Goal: Book appointment/travel/reservation

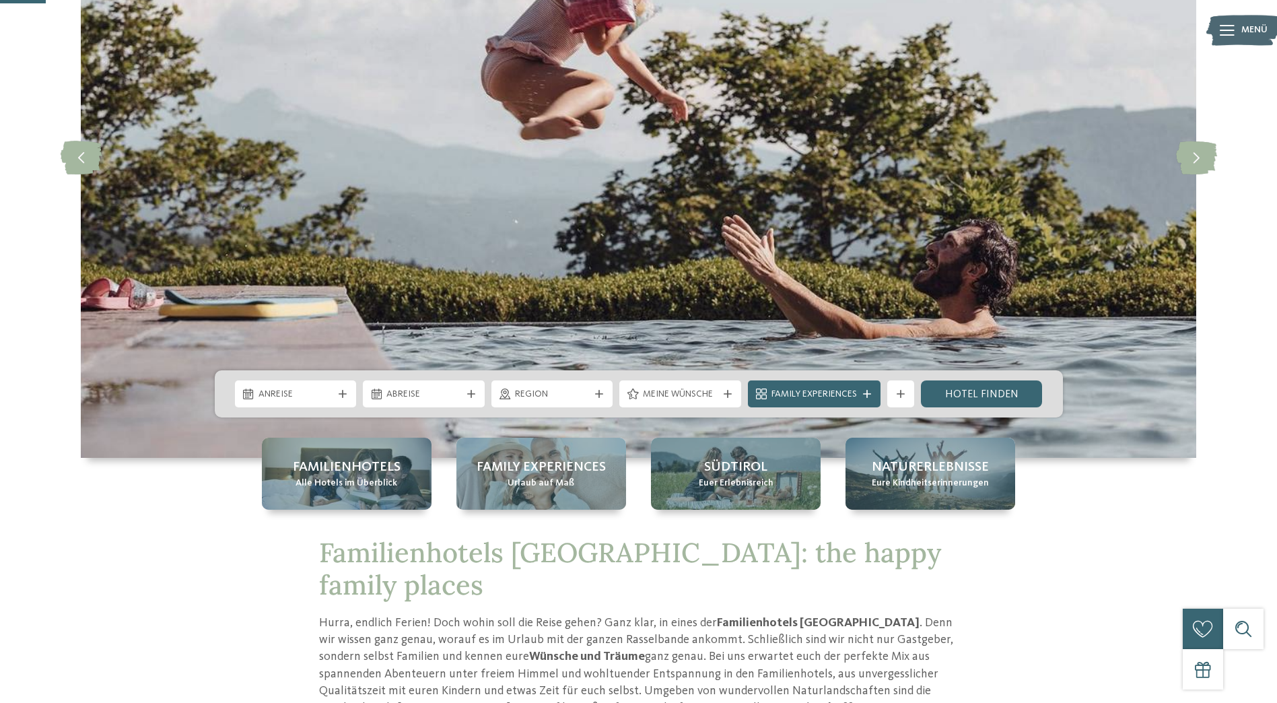
scroll to position [225, 0]
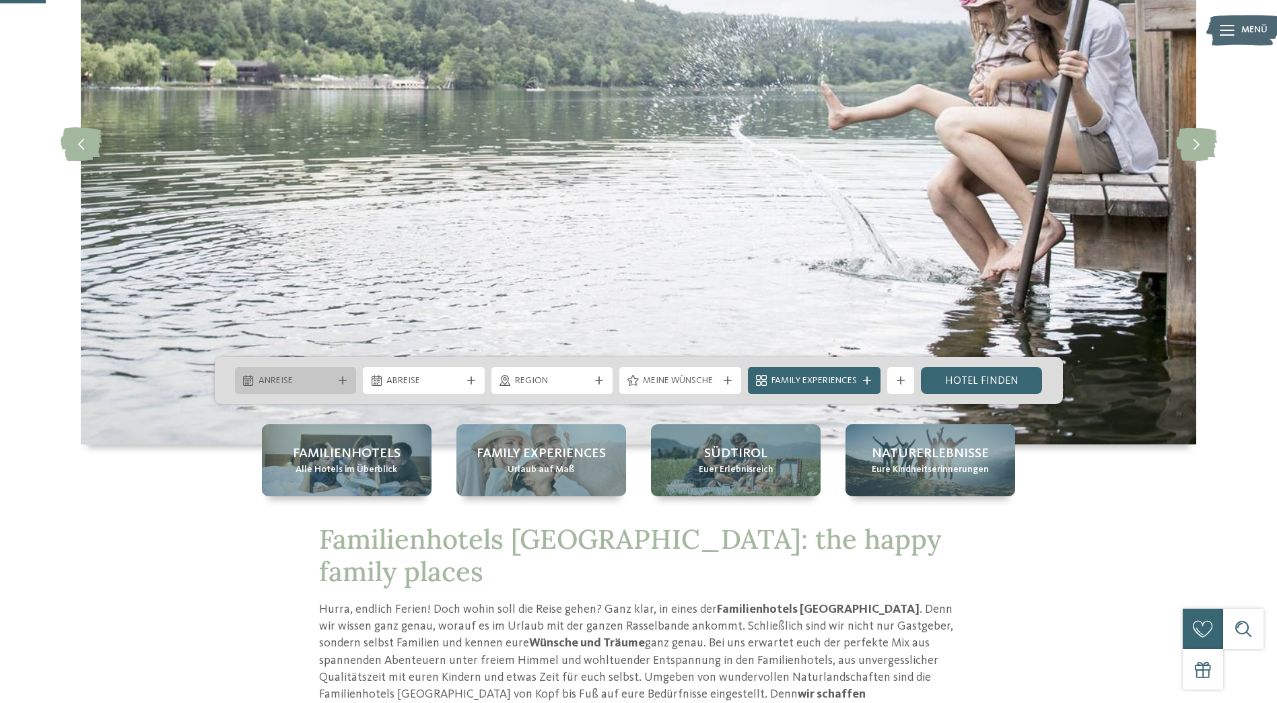
click at [348, 387] on div "Anreise" at bounding box center [296, 380] width 122 height 27
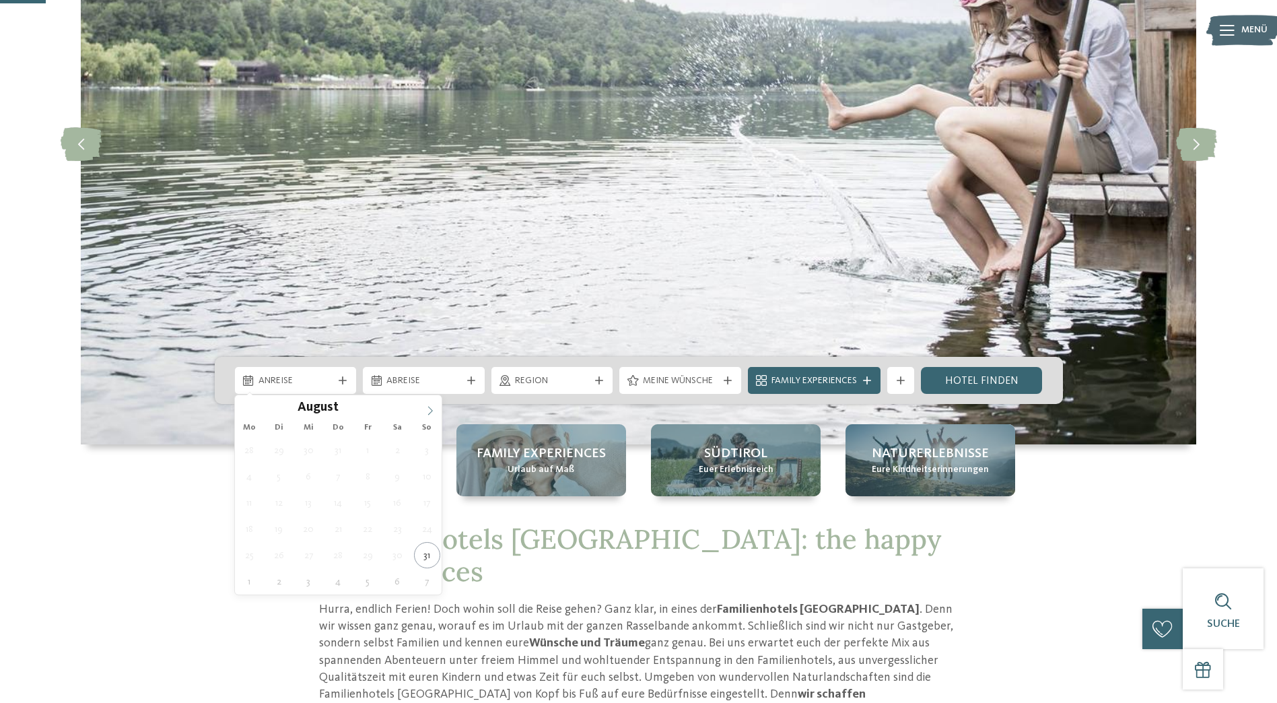
click at [431, 410] on icon at bounding box center [429, 410] width 9 height 9
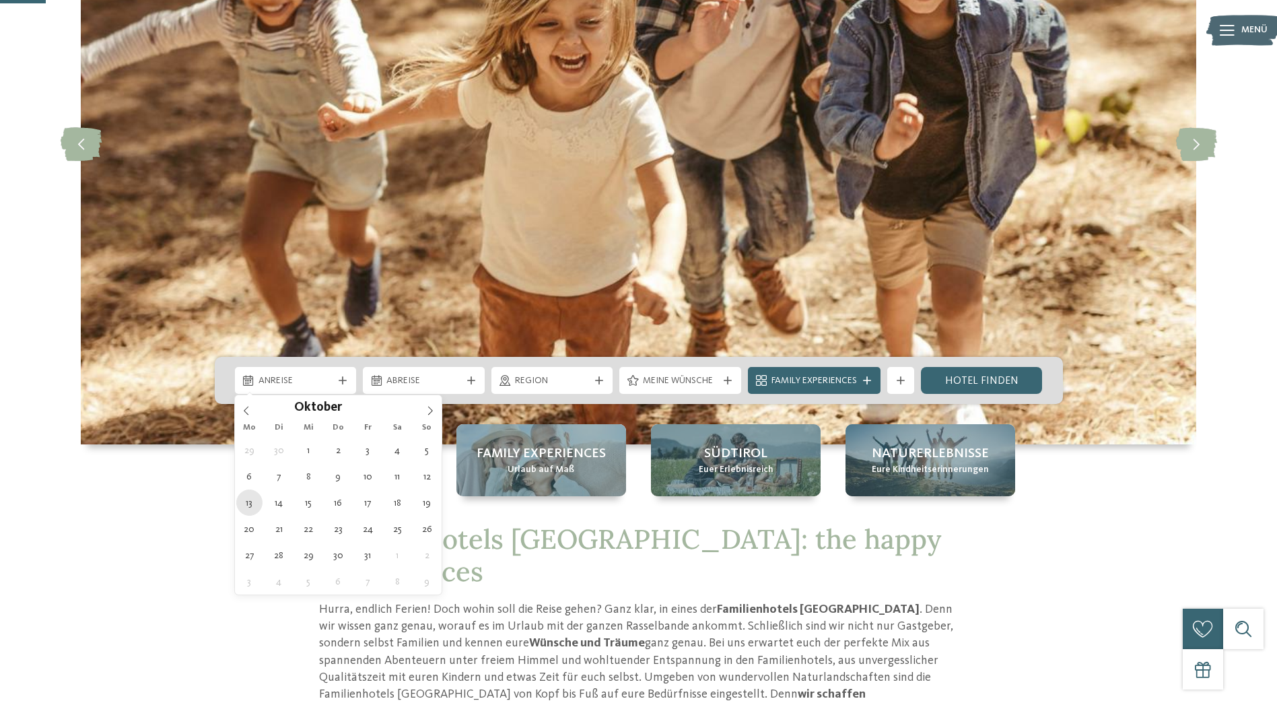
type div "13.10.2025"
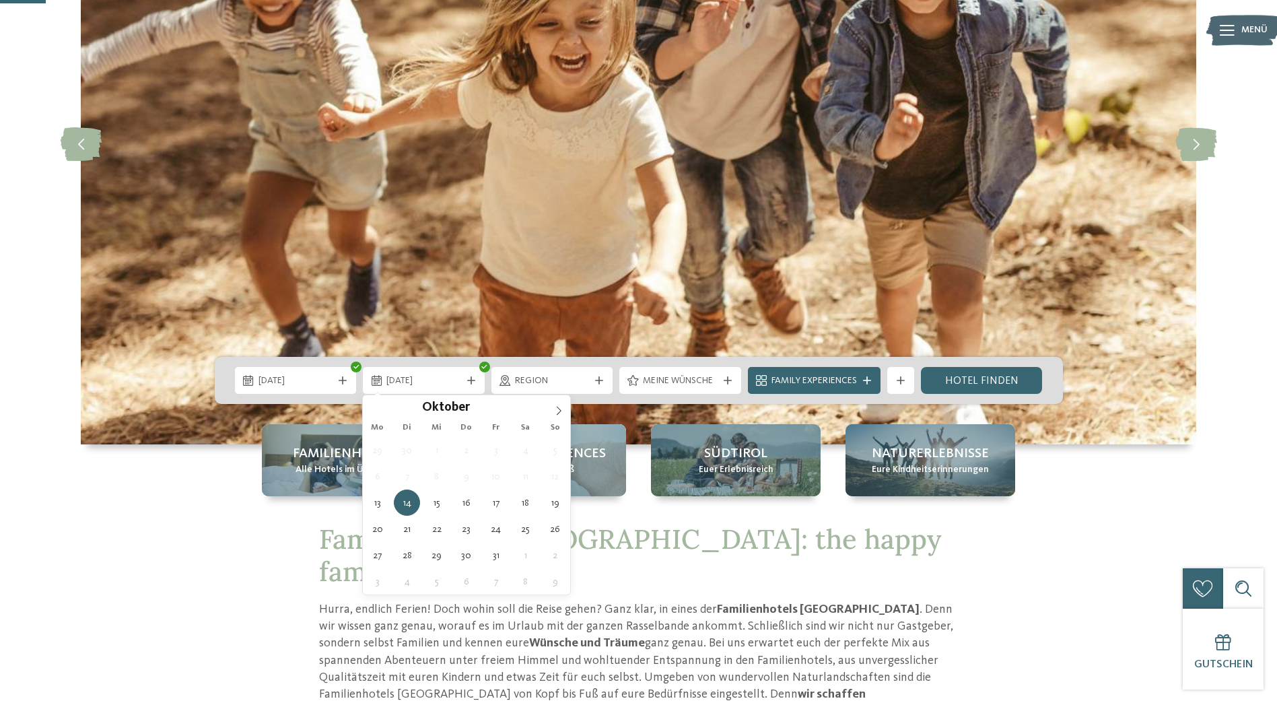
type div "19.10.2025"
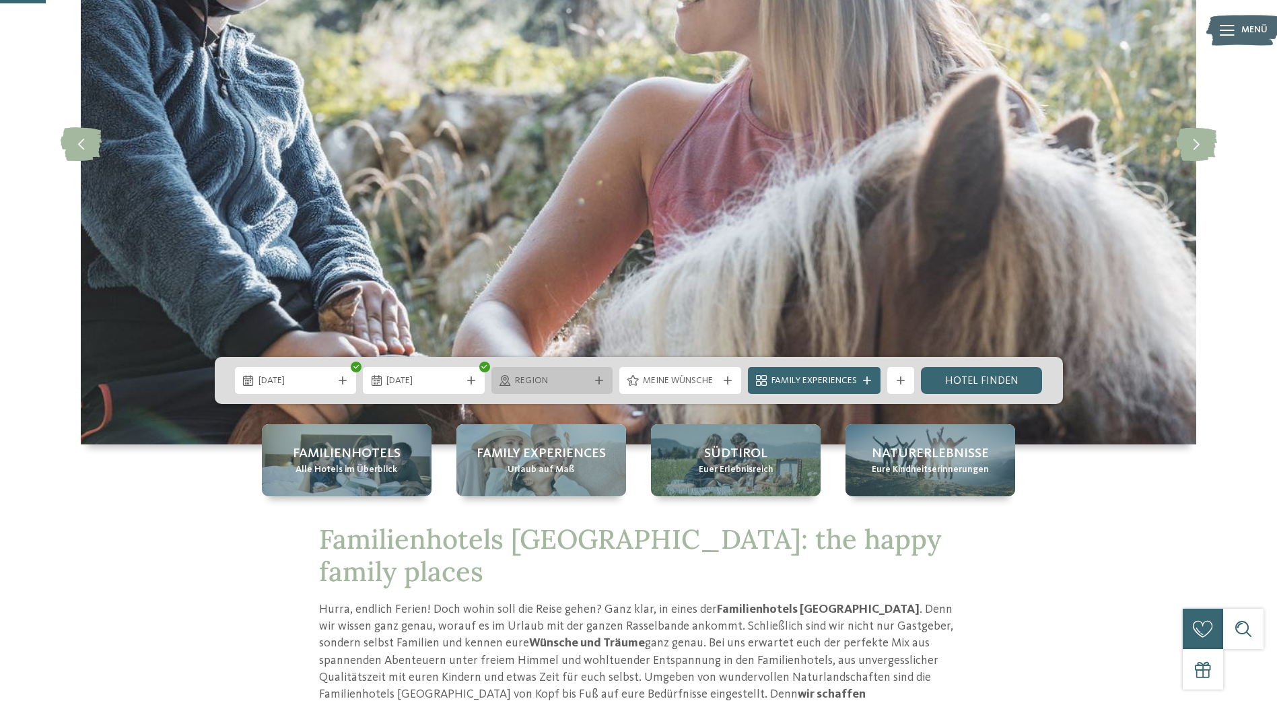
click at [596, 386] on div "Region" at bounding box center [552, 380] width 122 height 27
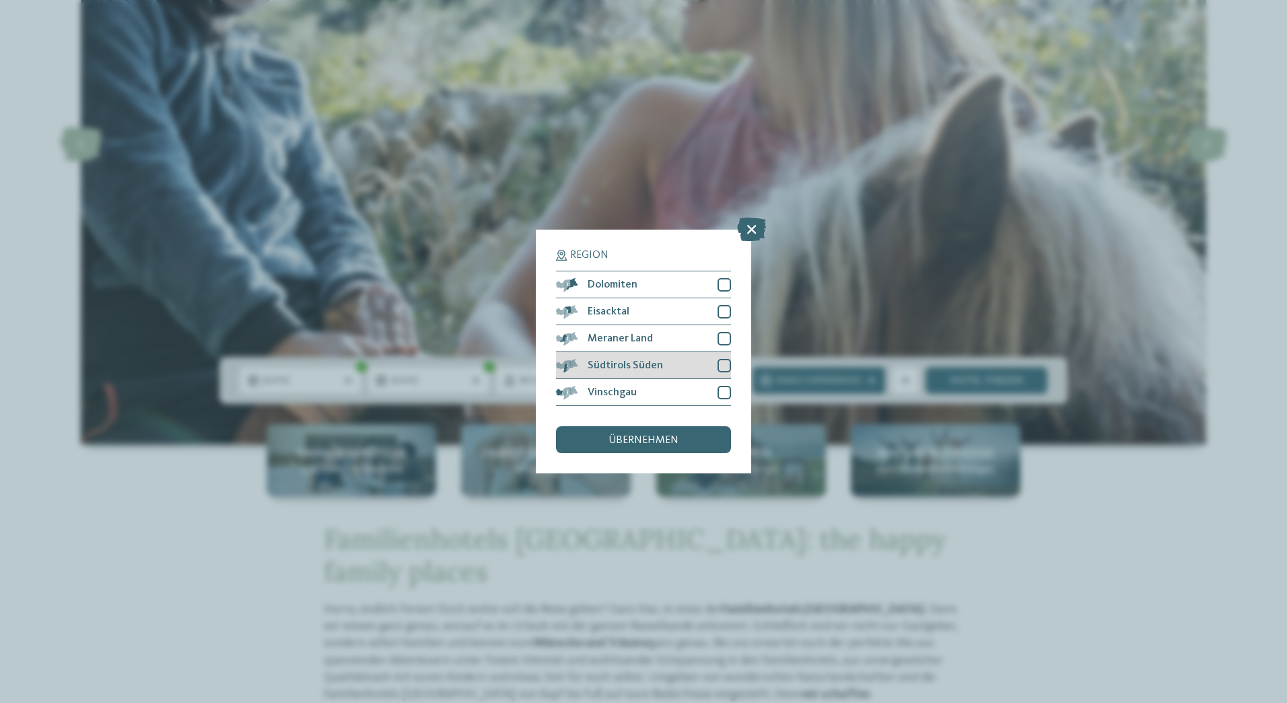
click at [719, 360] on div at bounding box center [723, 365] width 13 height 13
click at [728, 337] on div at bounding box center [723, 338] width 13 height 13
click at [660, 437] on span "übernehmen" at bounding box center [643, 440] width 70 height 11
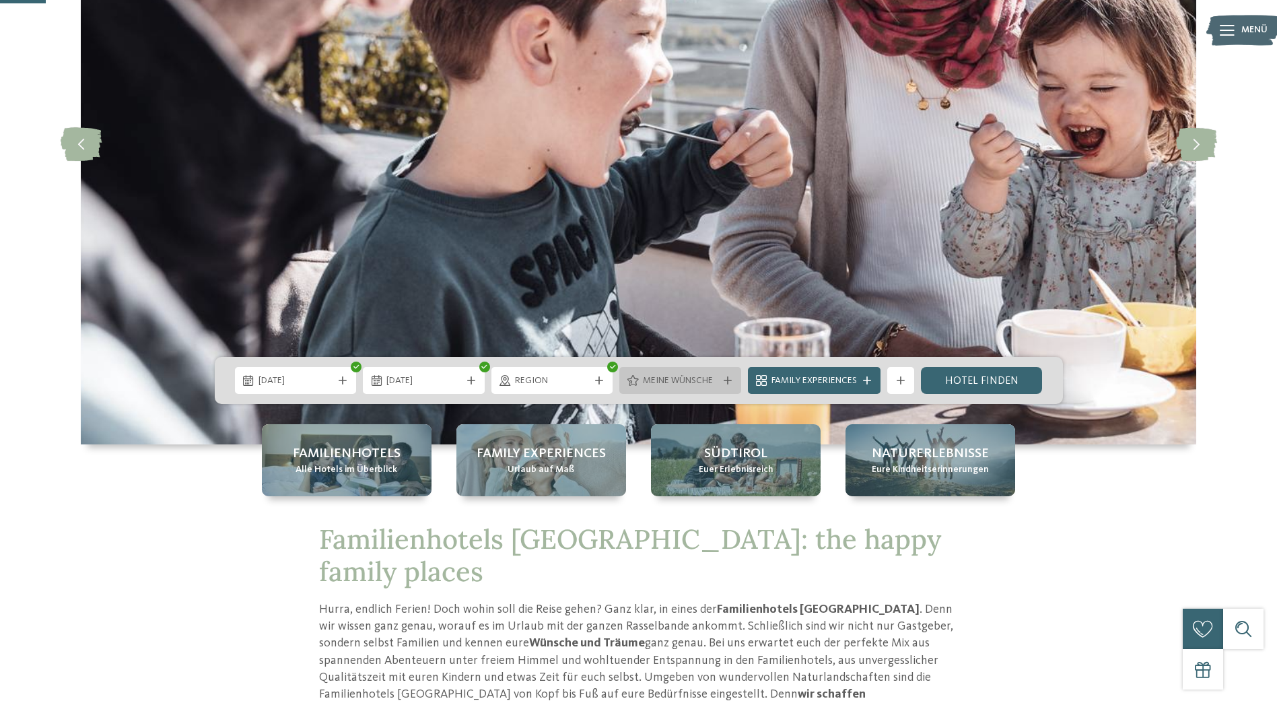
click at [720, 387] on div "Meine Wünsche" at bounding box center [680, 380] width 122 height 27
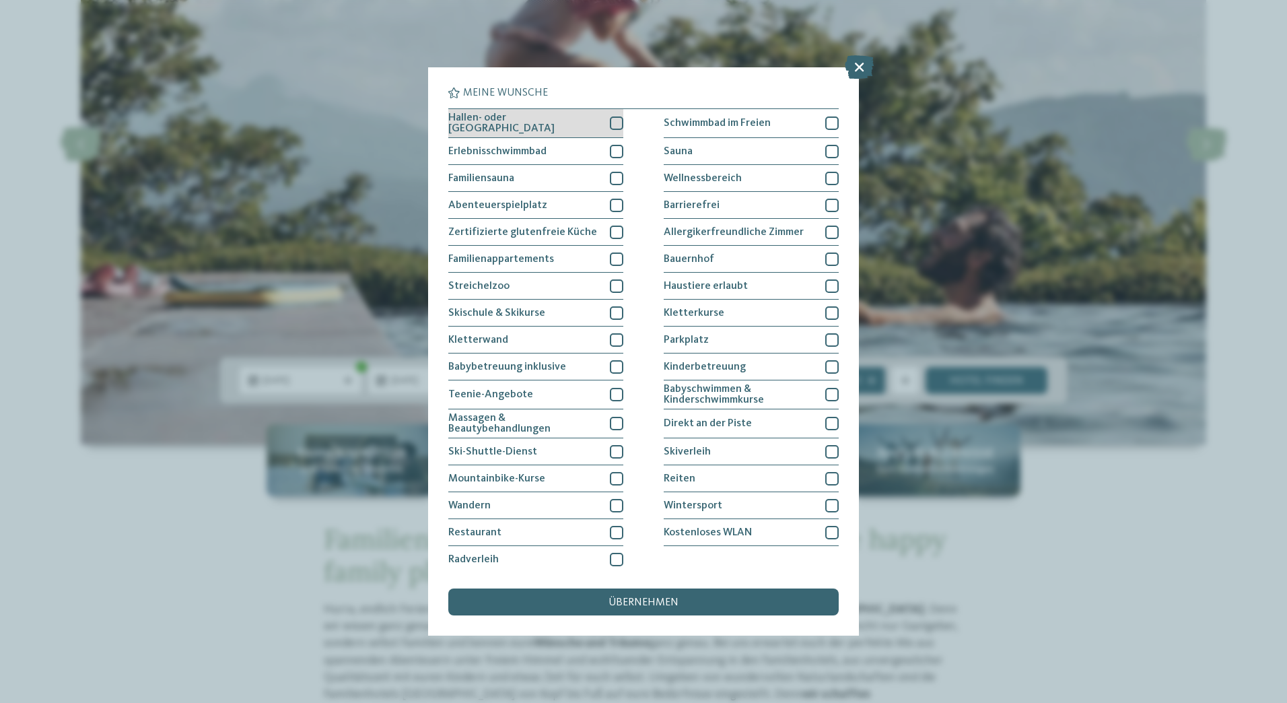
click at [612, 122] on div at bounding box center [616, 122] width 13 height 13
click at [615, 145] on div at bounding box center [616, 151] width 13 height 13
click at [612, 202] on div at bounding box center [616, 205] width 13 height 13
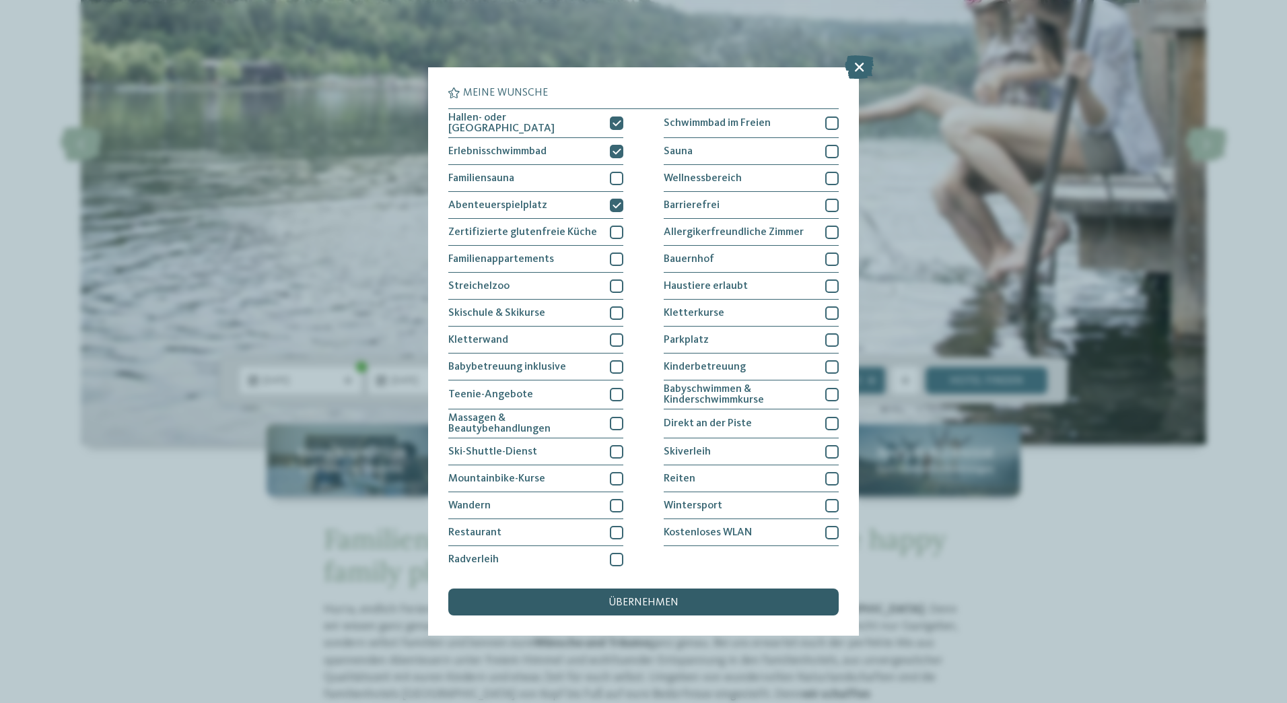
click at [617, 599] on span "übernehmen" at bounding box center [643, 602] width 70 height 11
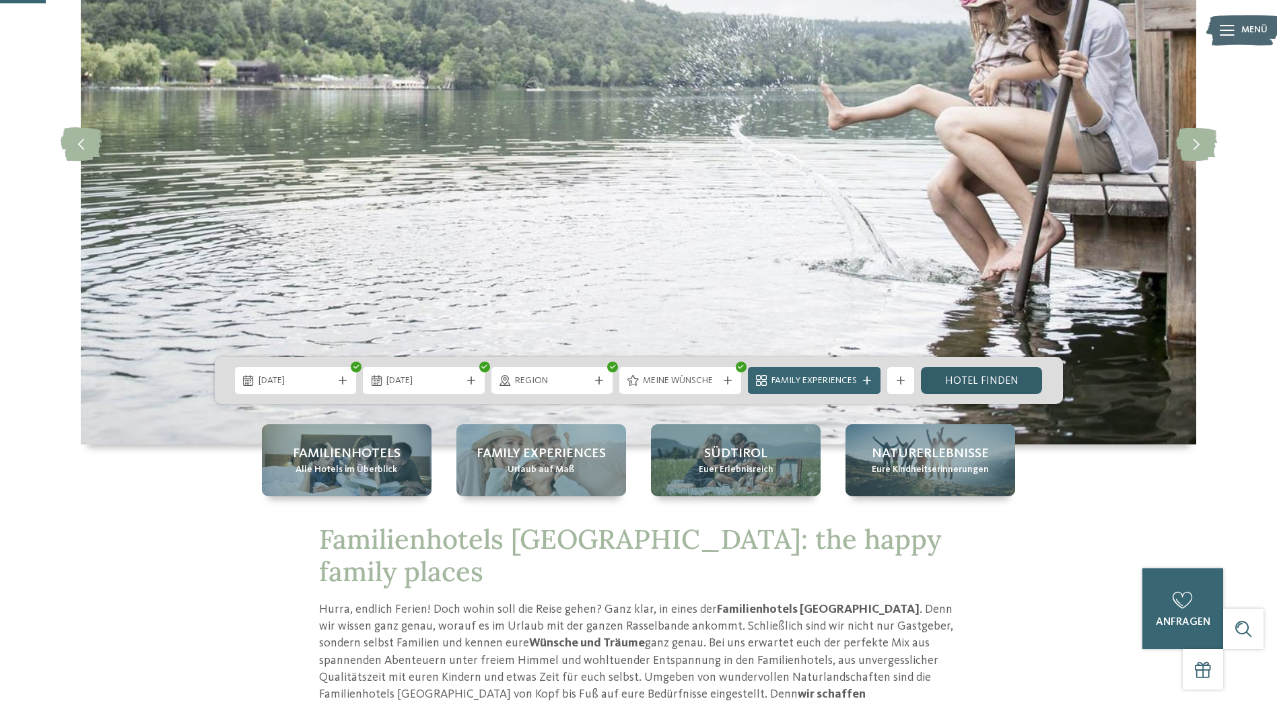
click at [959, 378] on link "Hotel finden" at bounding box center [982, 380] width 122 height 27
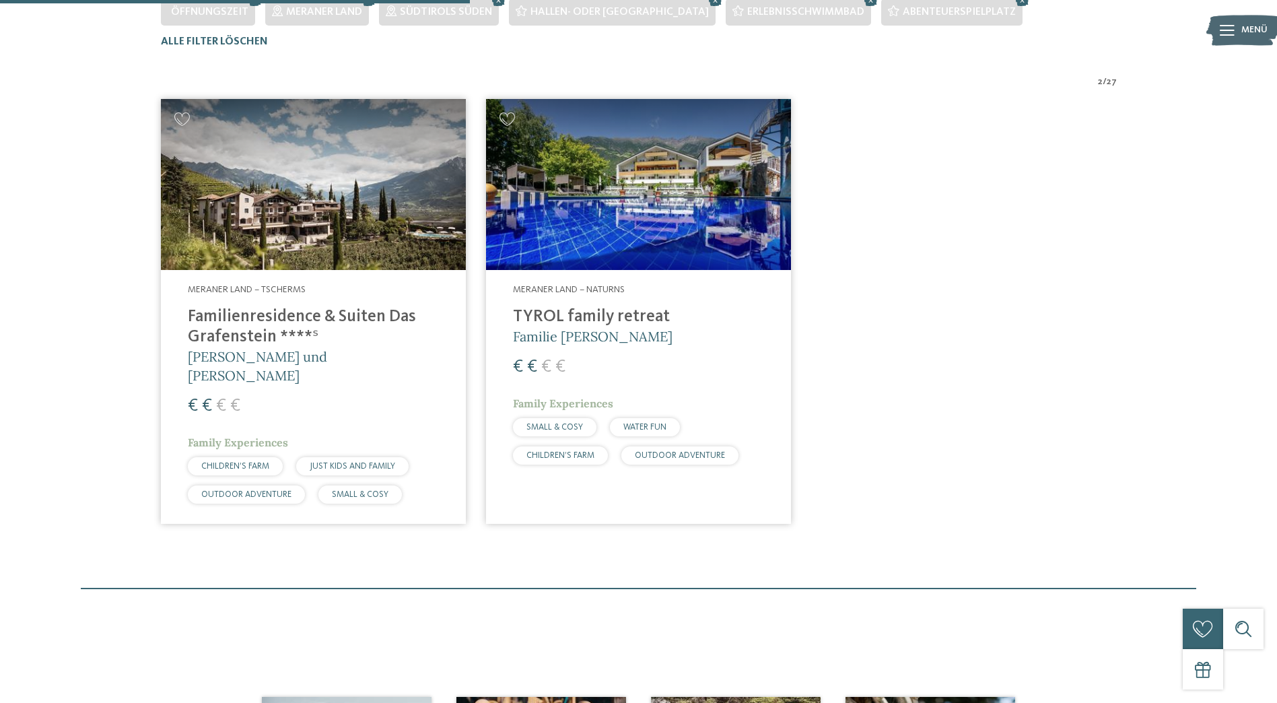
scroll to position [441, 0]
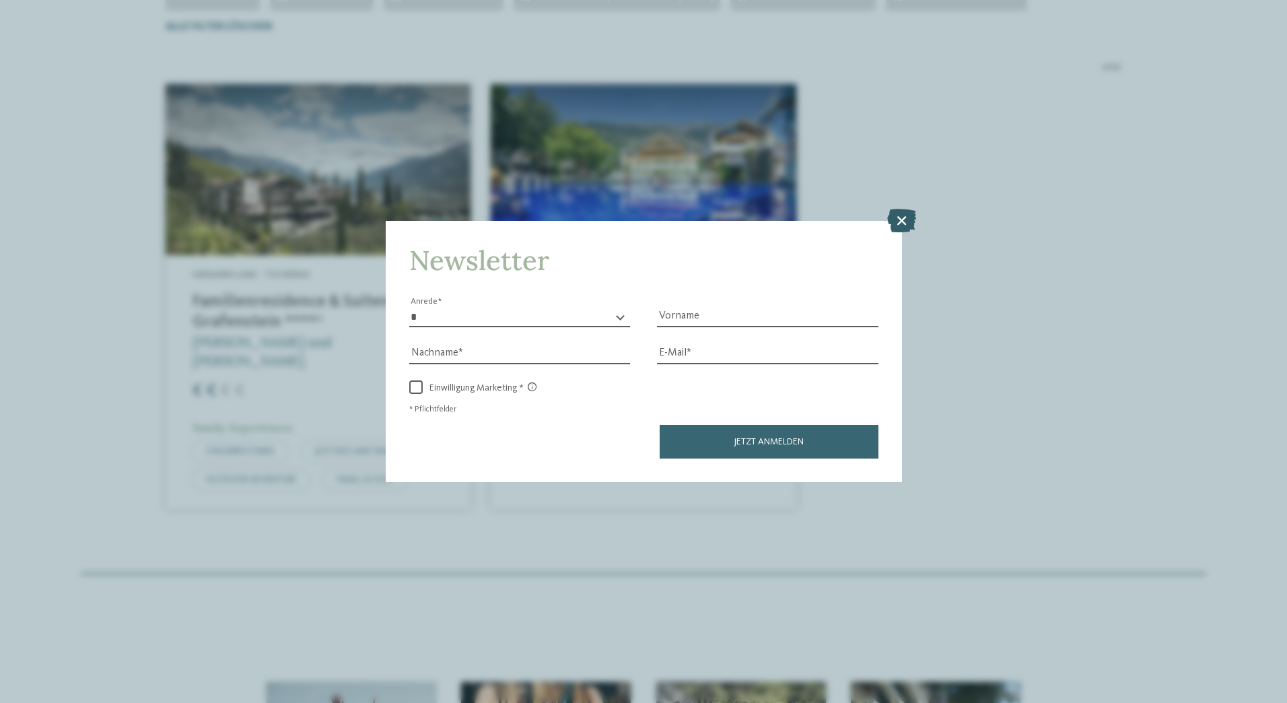
click at [901, 219] on icon at bounding box center [901, 220] width 29 height 24
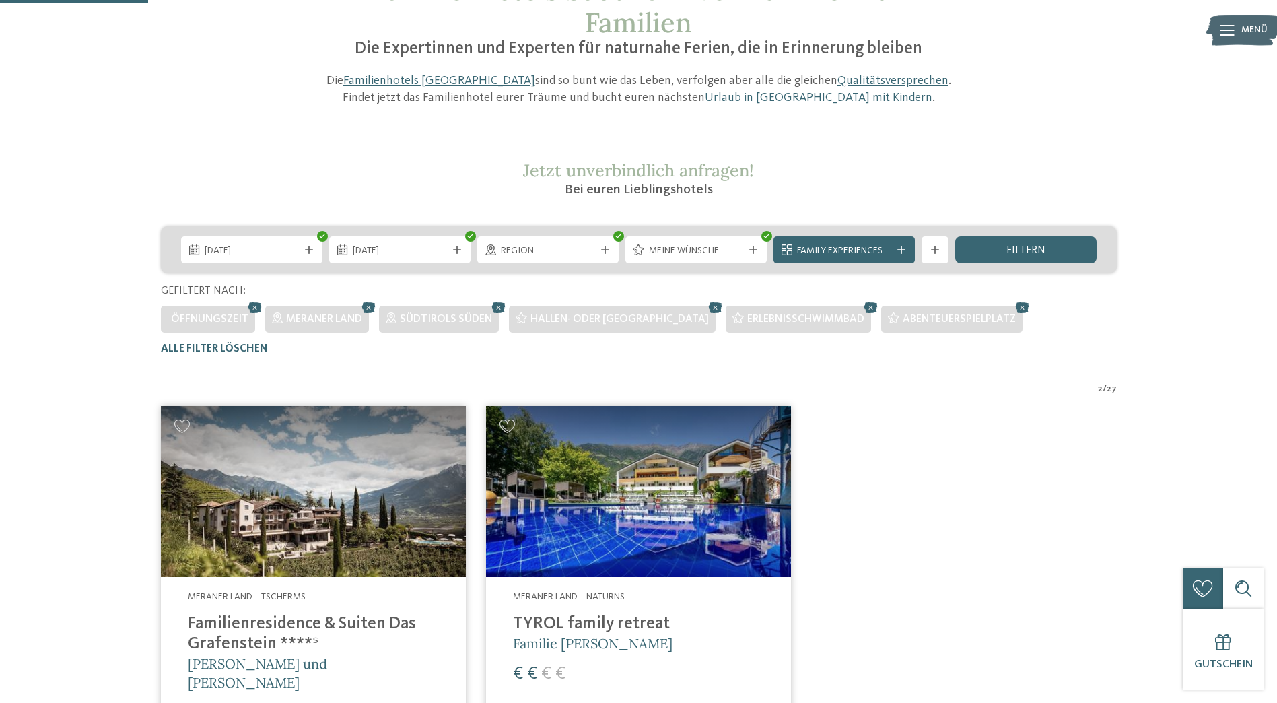
scroll to position [118, 0]
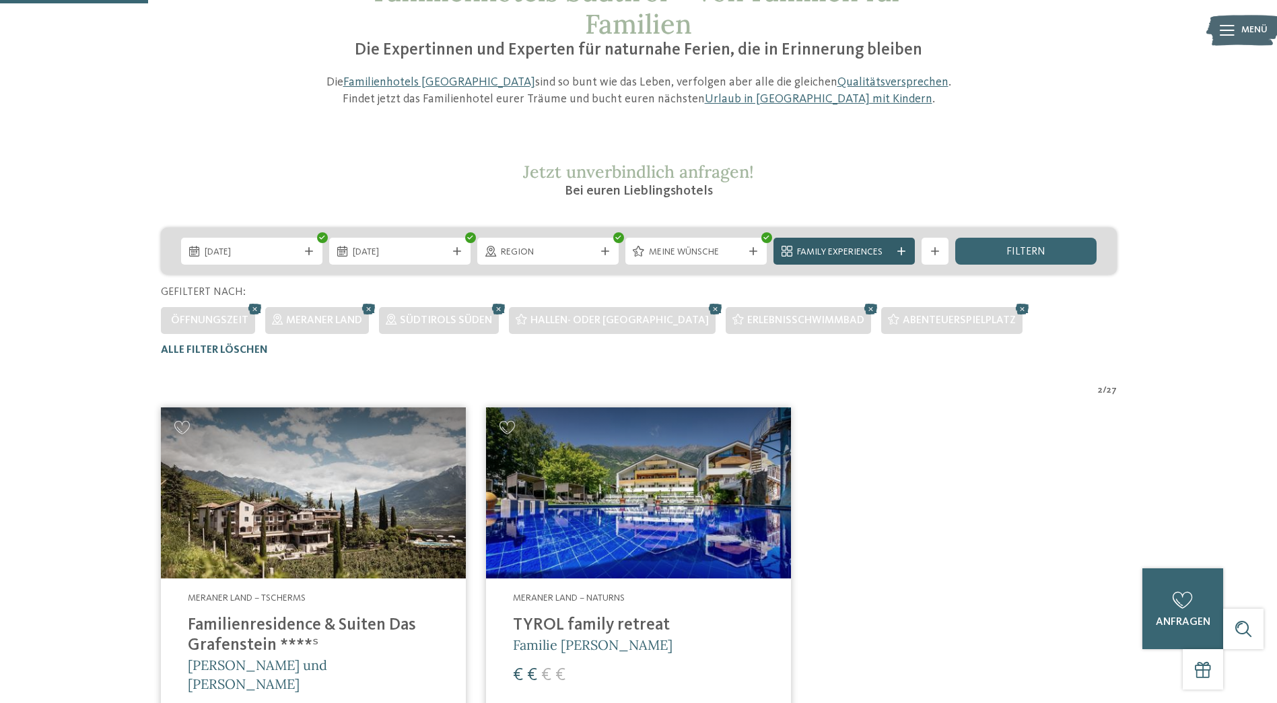
click at [902, 252] on icon at bounding box center [901, 251] width 8 height 8
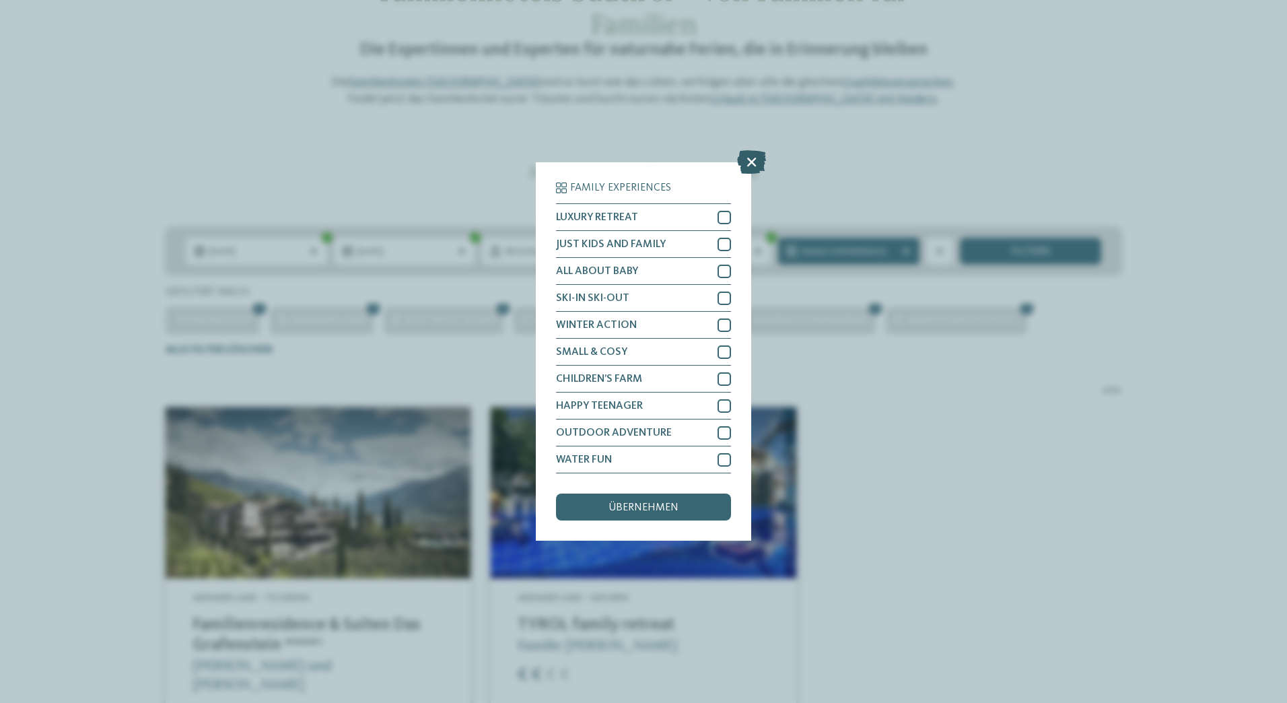
click at [752, 163] on icon at bounding box center [751, 162] width 29 height 24
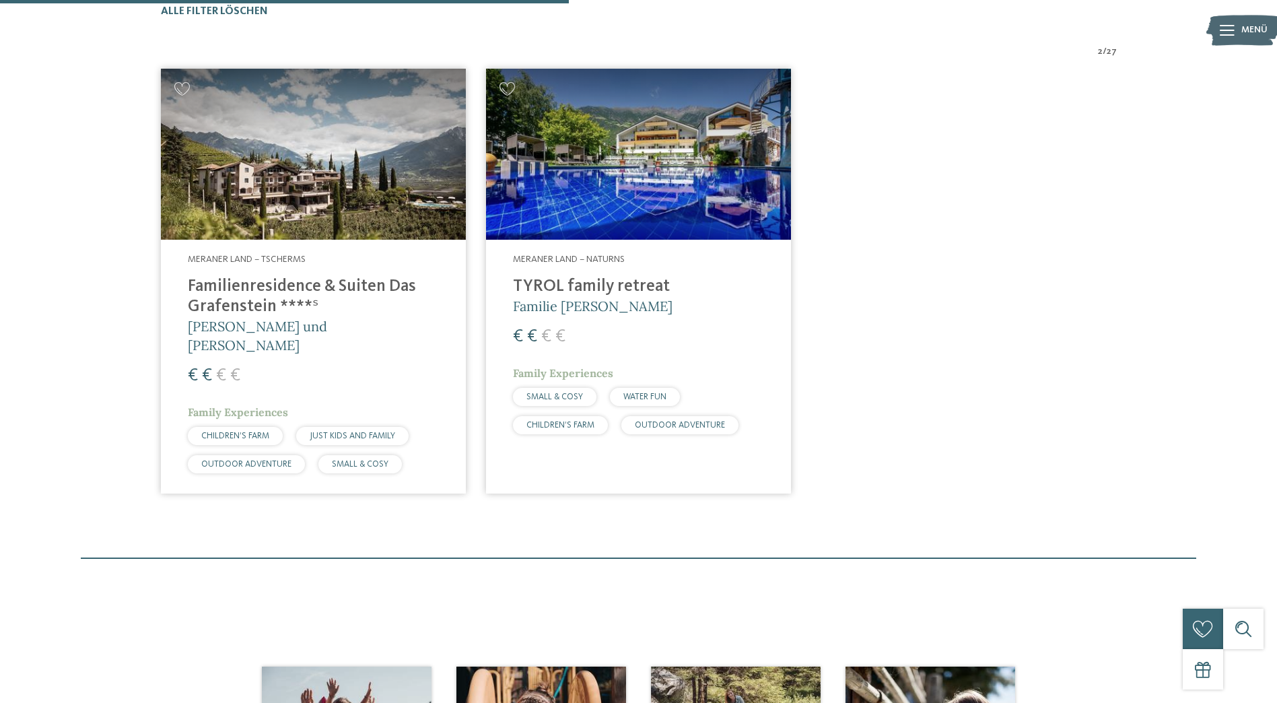
scroll to position [456, 0]
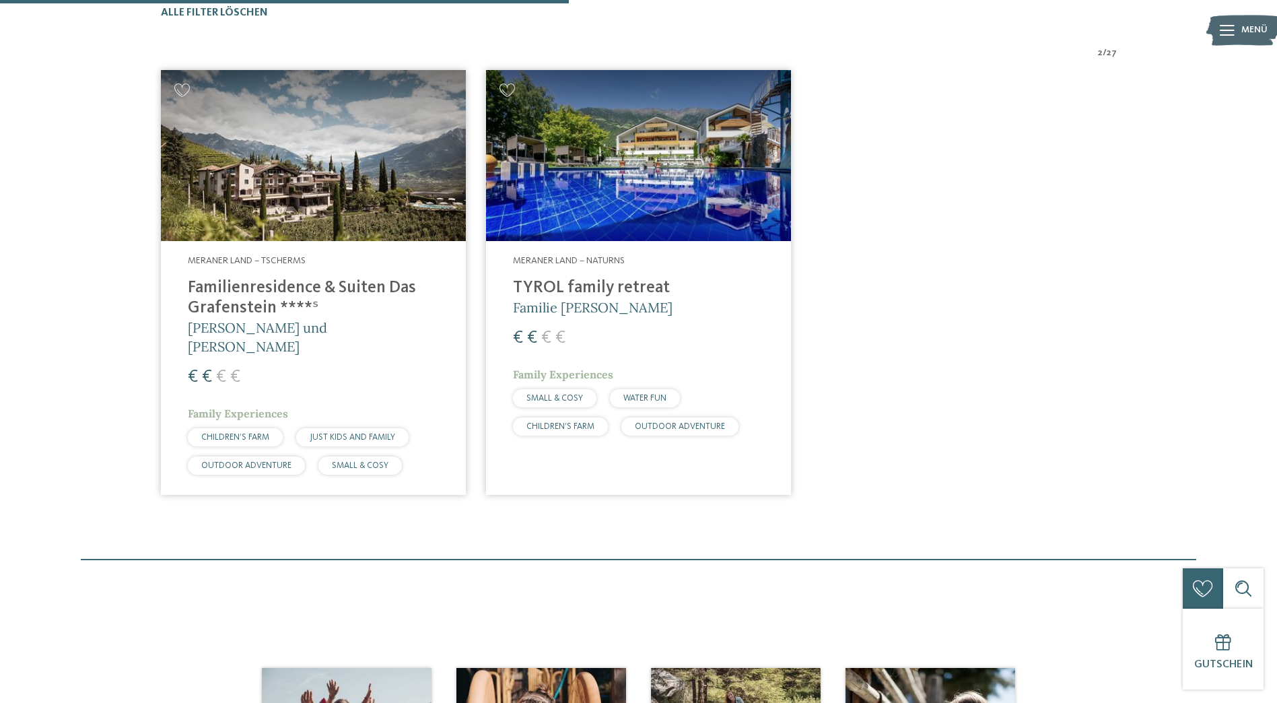
click at [689, 199] on img at bounding box center [638, 156] width 305 height 172
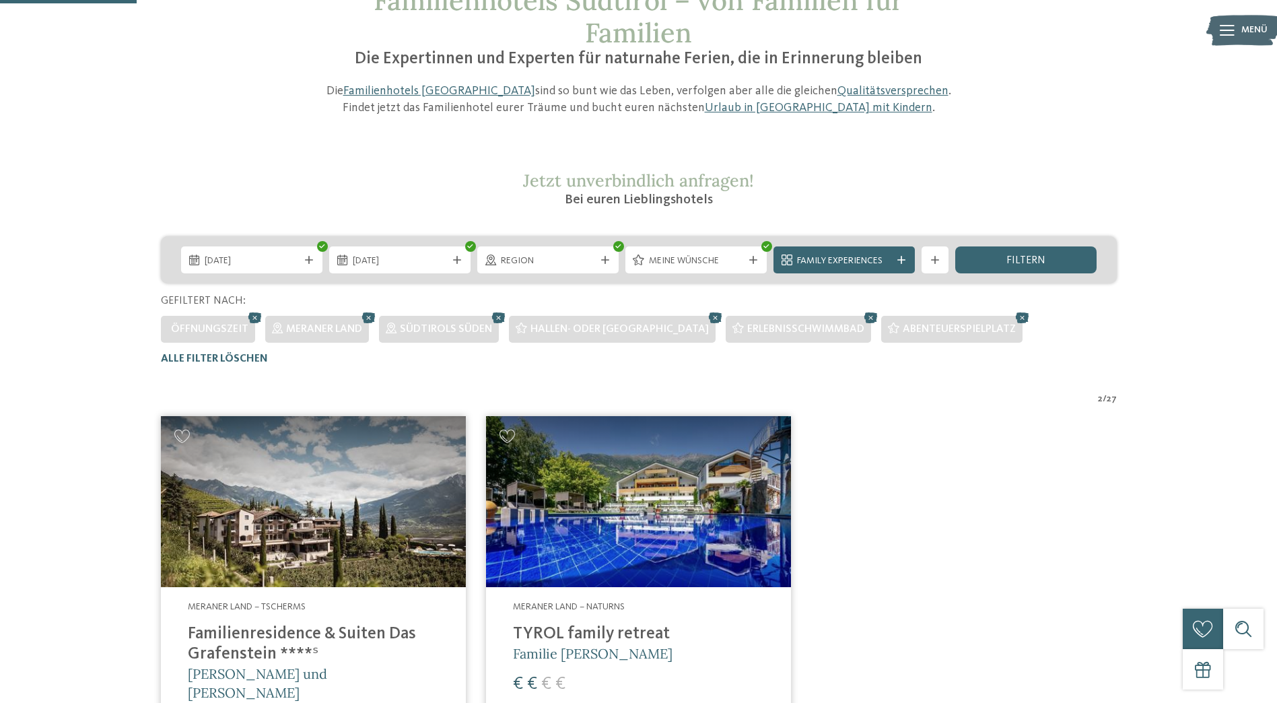
scroll to position [108, 0]
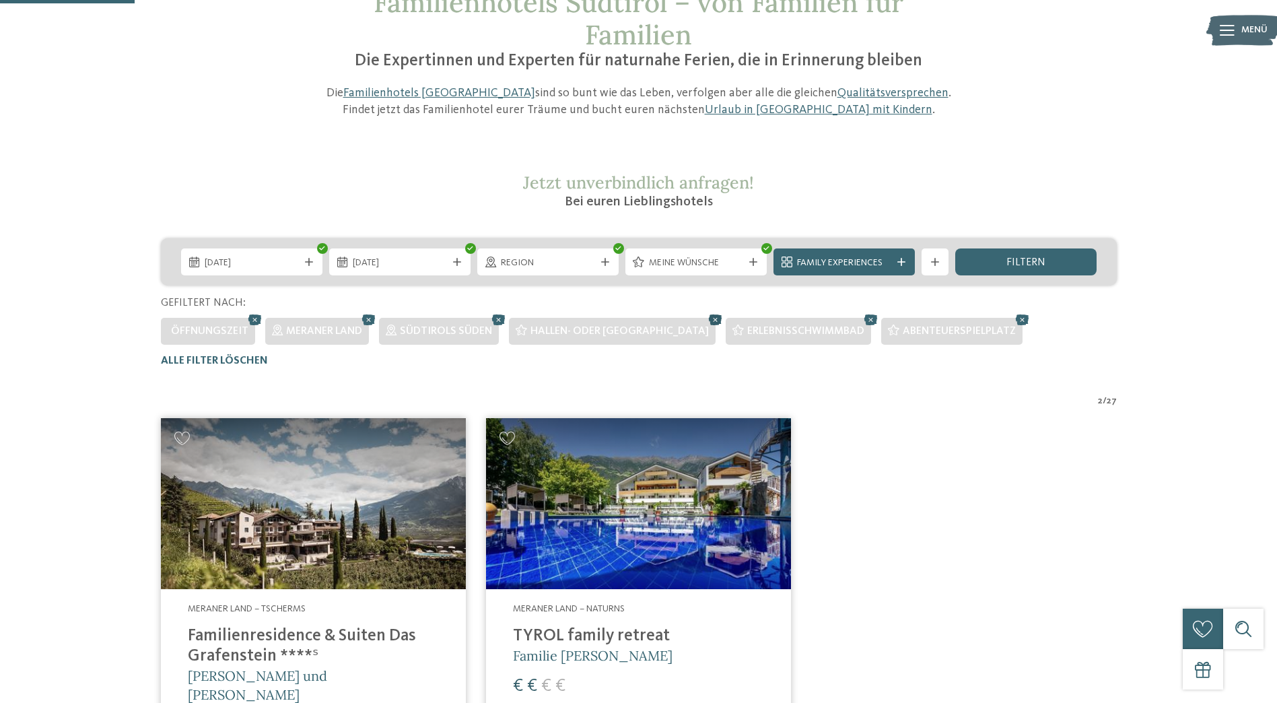
click at [705, 322] on icon at bounding box center [715, 319] width 20 height 17
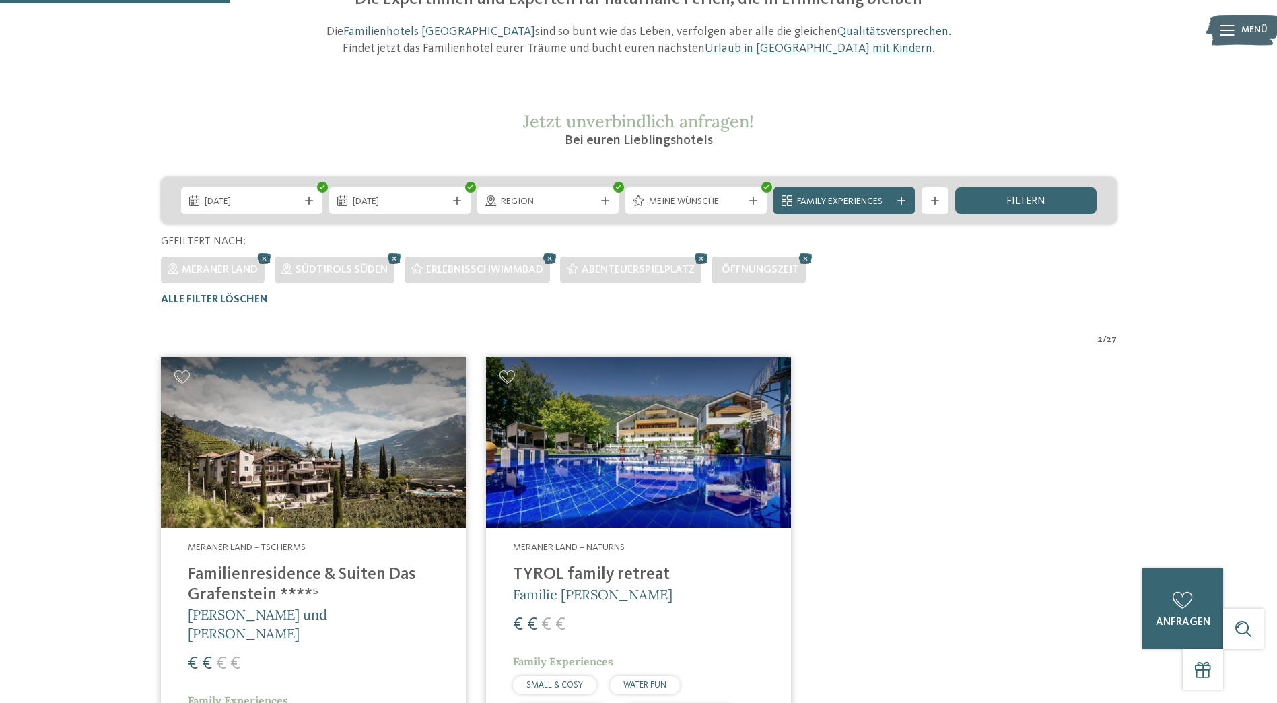
scroll to position [167, 0]
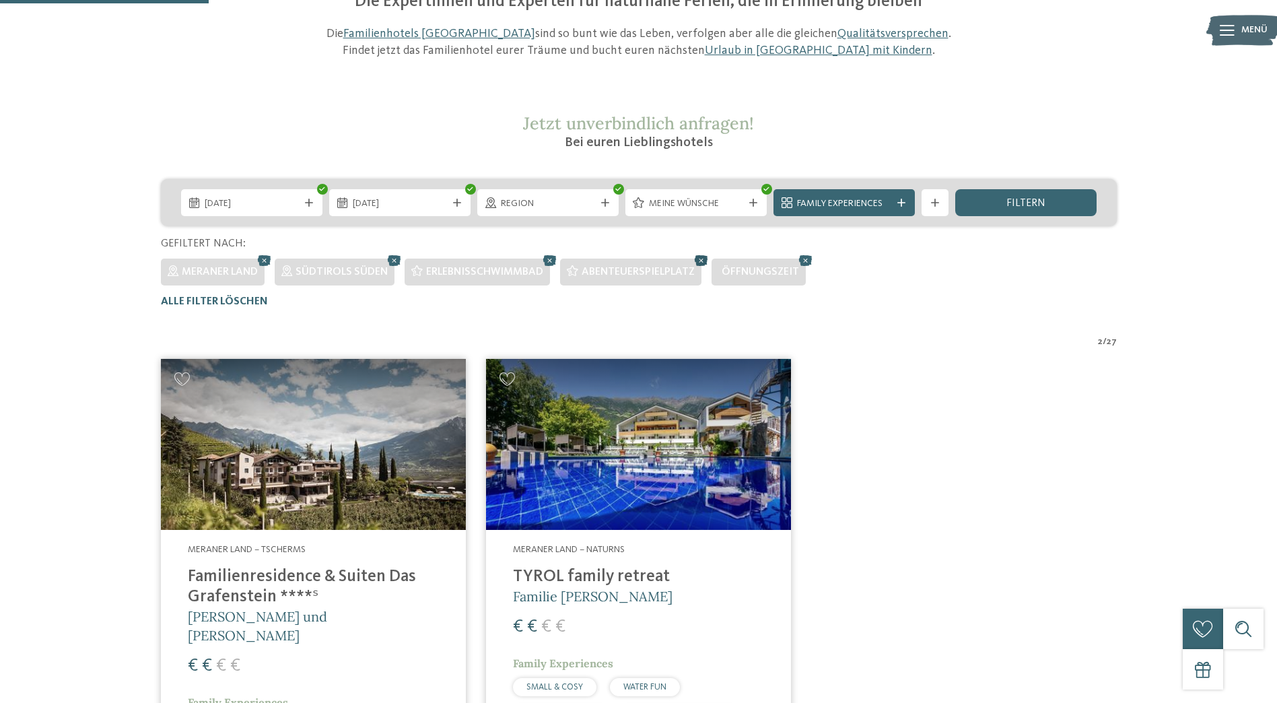
click at [707, 258] on icon at bounding box center [701, 260] width 20 height 17
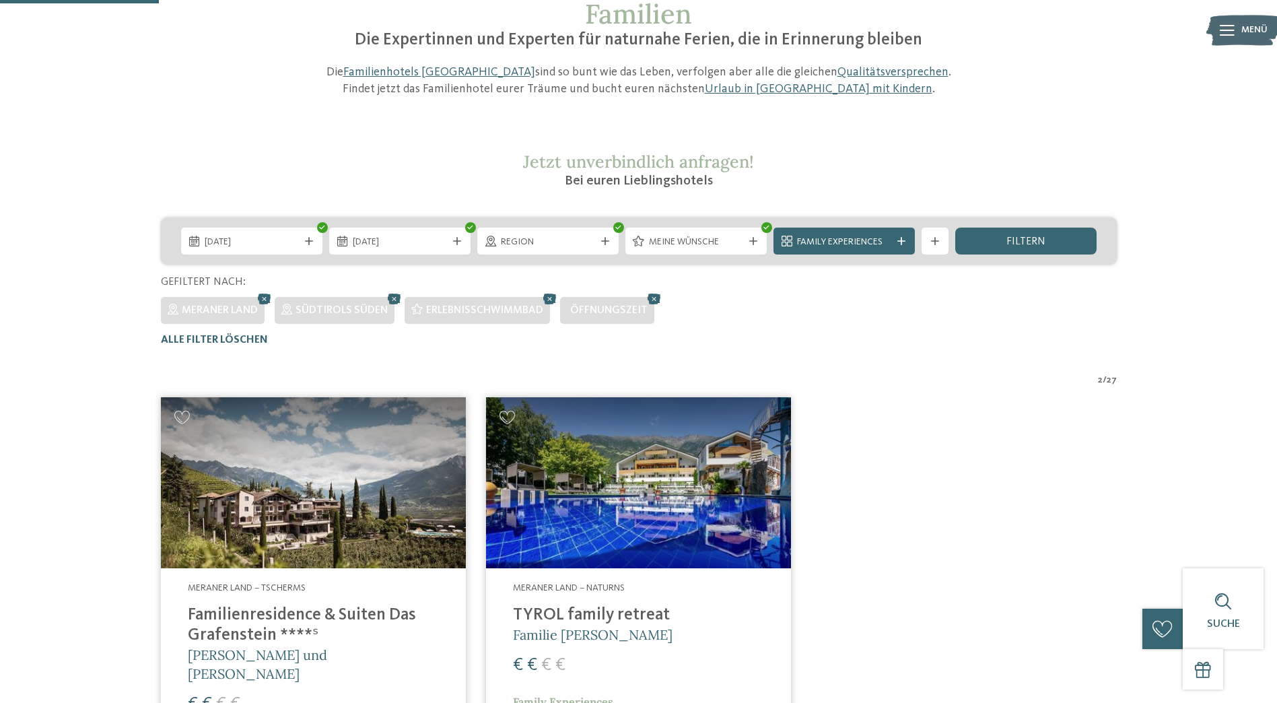
scroll to position [127, 0]
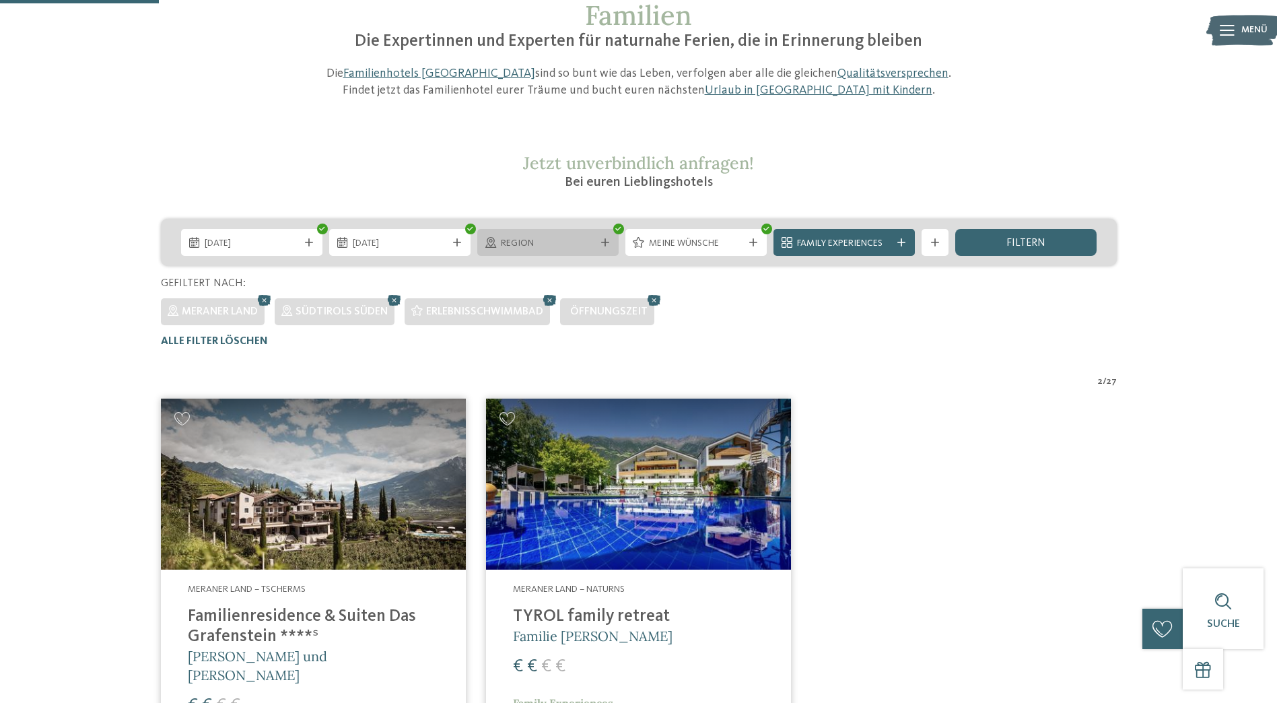
click at [598, 241] on div at bounding box center [604, 242] width 13 height 8
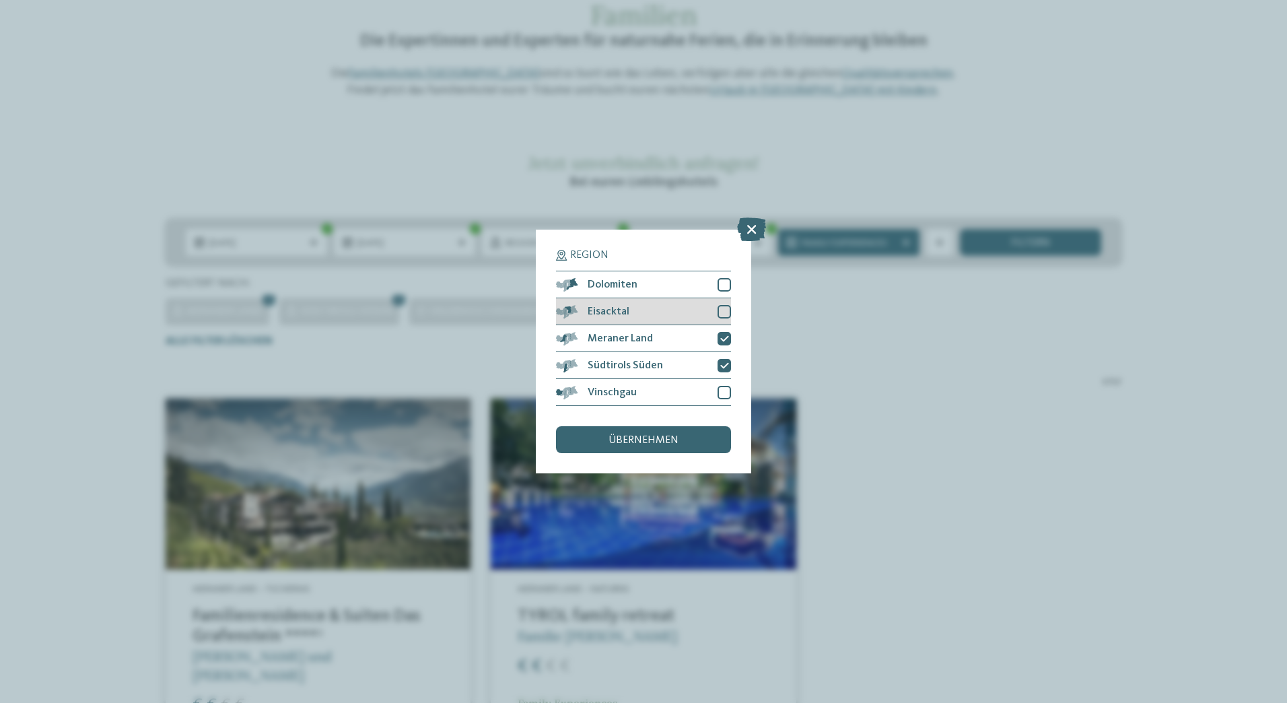
click at [725, 307] on div at bounding box center [723, 311] width 13 height 13
click at [728, 391] on div at bounding box center [723, 392] width 13 height 13
click at [728, 286] on div at bounding box center [723, 284] width 13 height 13
click at [664, 442] on span "übernehmen" at bounding box center [643, 440] width 70 height 11
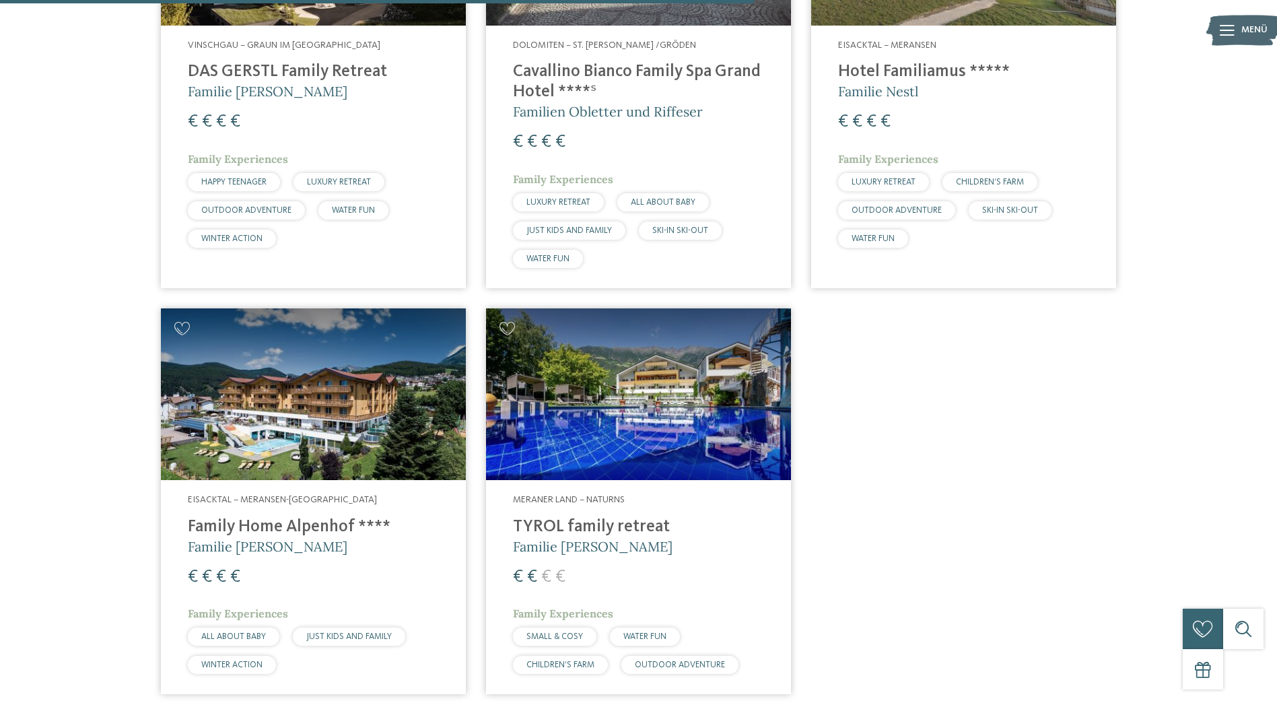
scroll to position [1112, 0]
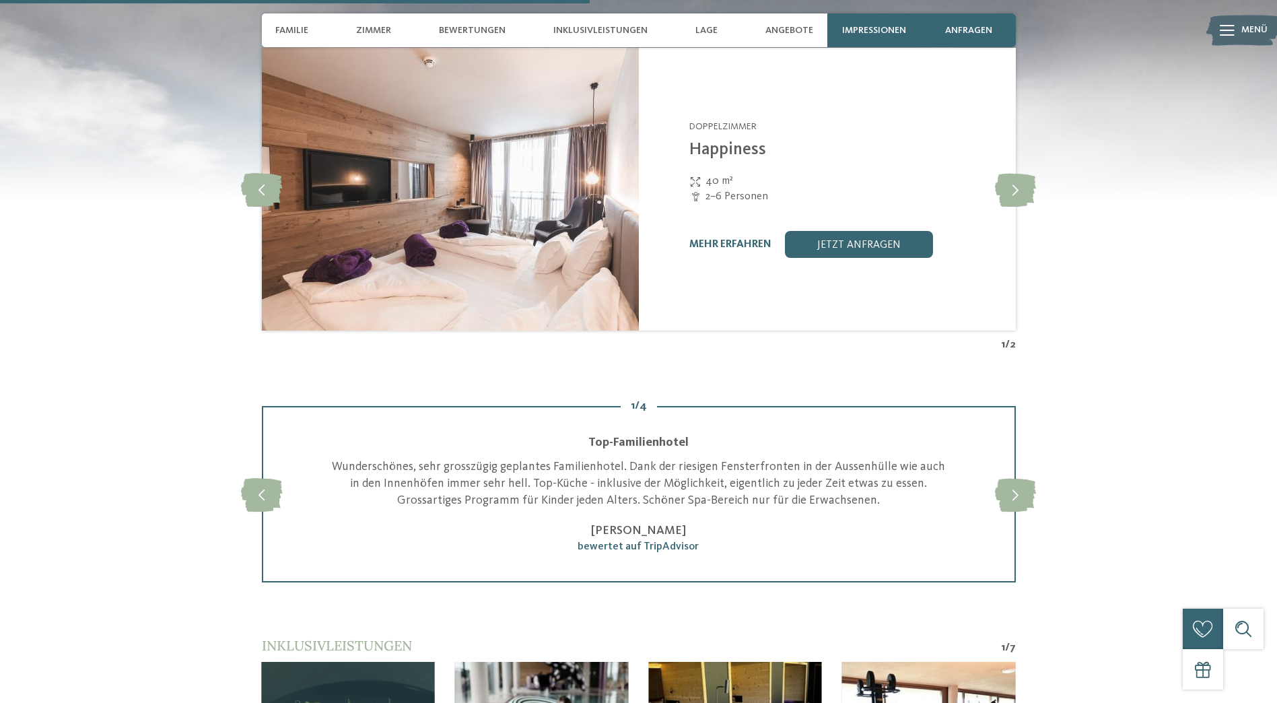
scroll to position [2235, 0]
